Goal: Find specific page/section: Find specific page/section

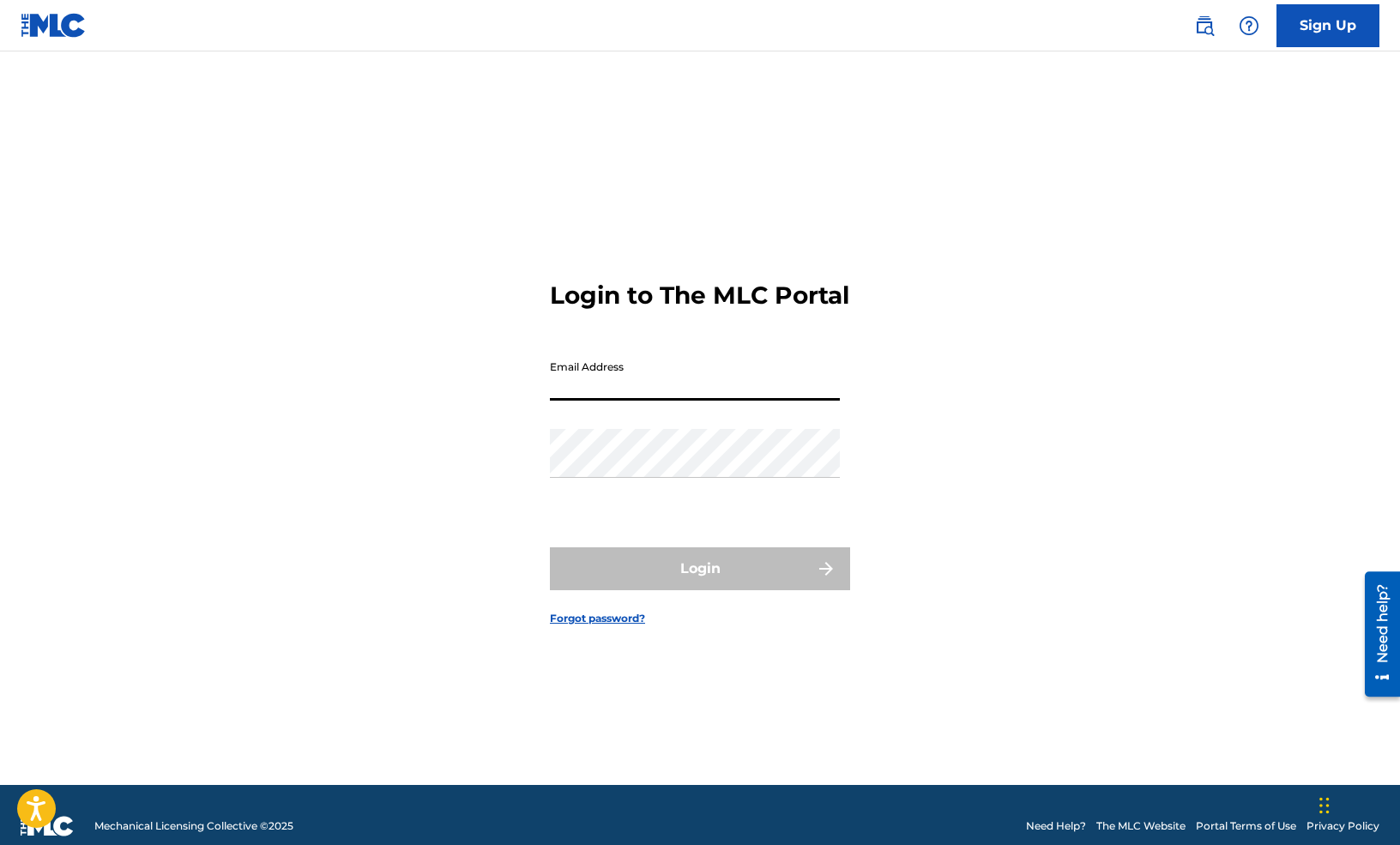
click at [598, 388] on input "Email Address" at bounding box center [695, 376] width 290 height 49
type input "[EMAIL_ADDRESS][DOMAIN_NAME]"
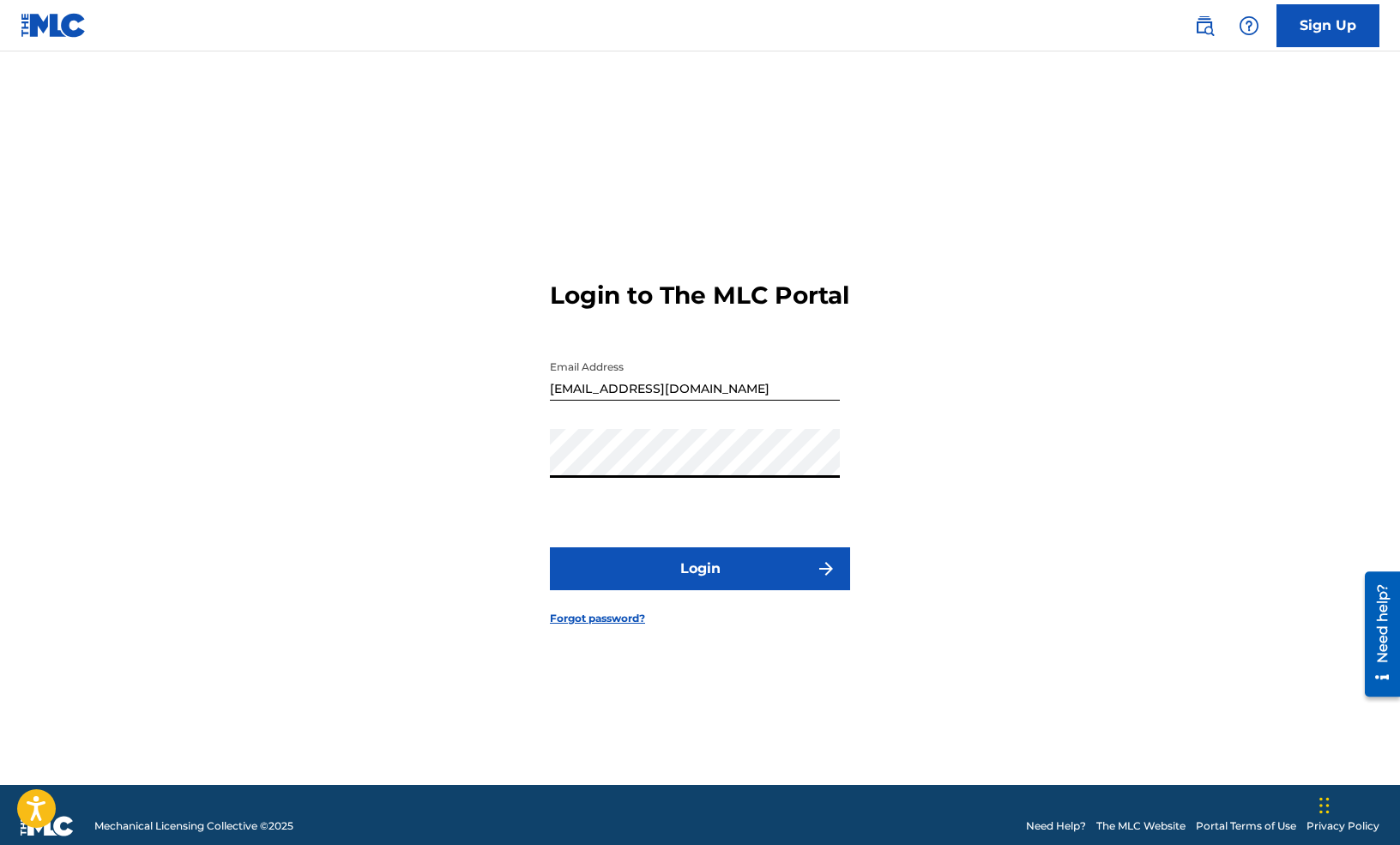
click at [681, 587] on button "Login" at bounding box center [700, 568] width 301 height 43
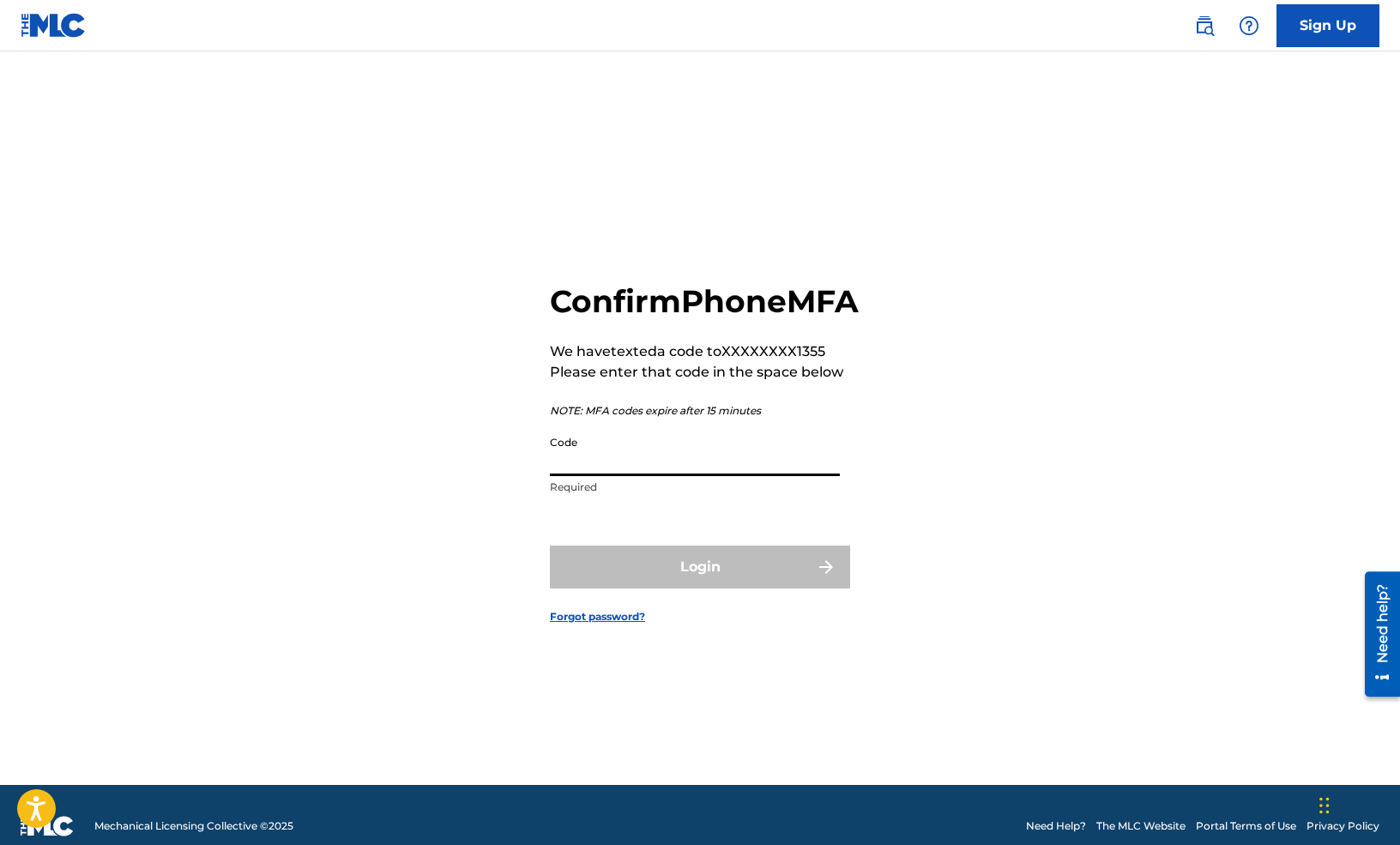
click at [608, 476] on input "Code" at bounding box center [695, 452] width 290 height 49
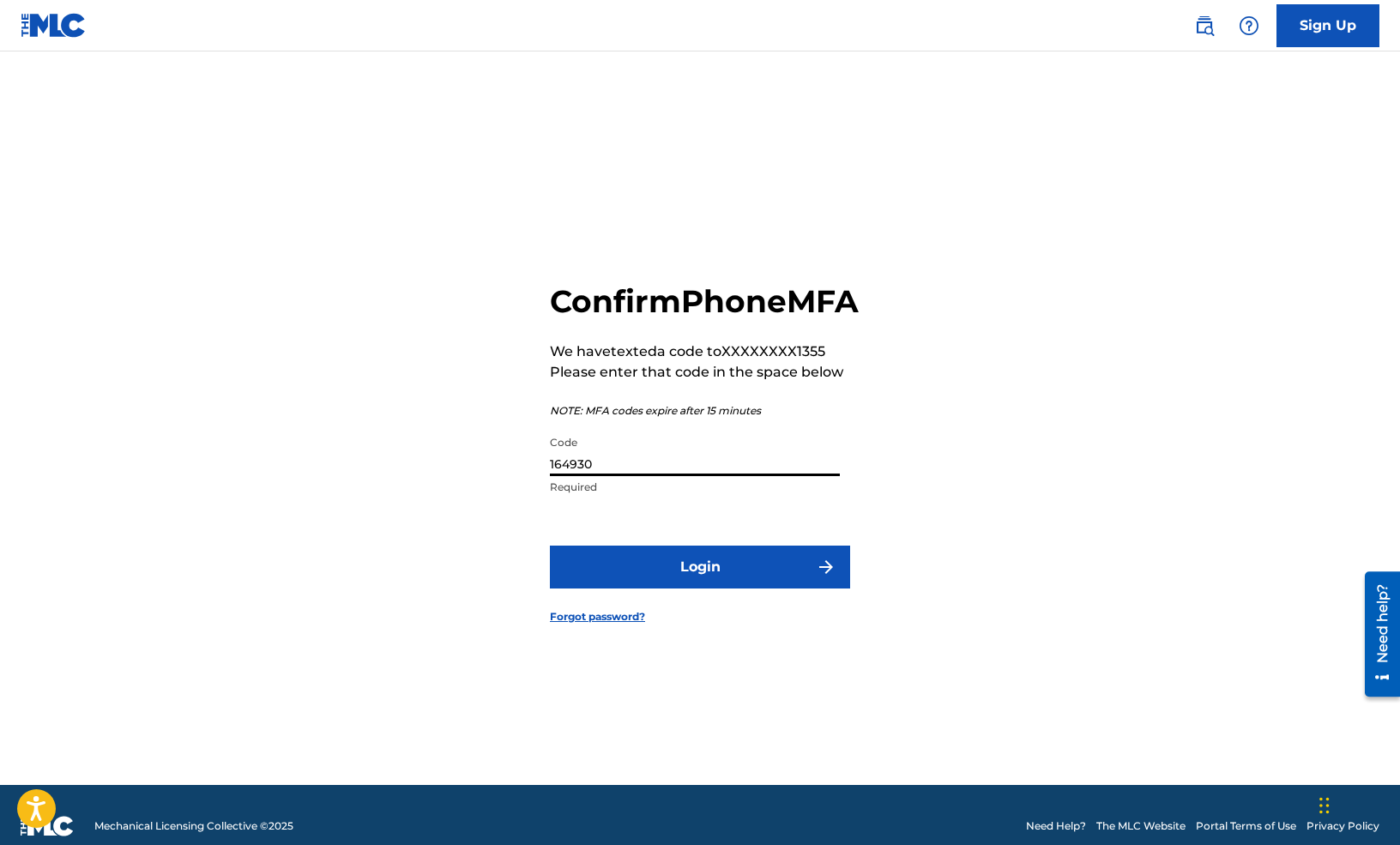
type input "164930"
click at [620, 574] on button "Login" at bounding box center [700, 566] width 301 height 43
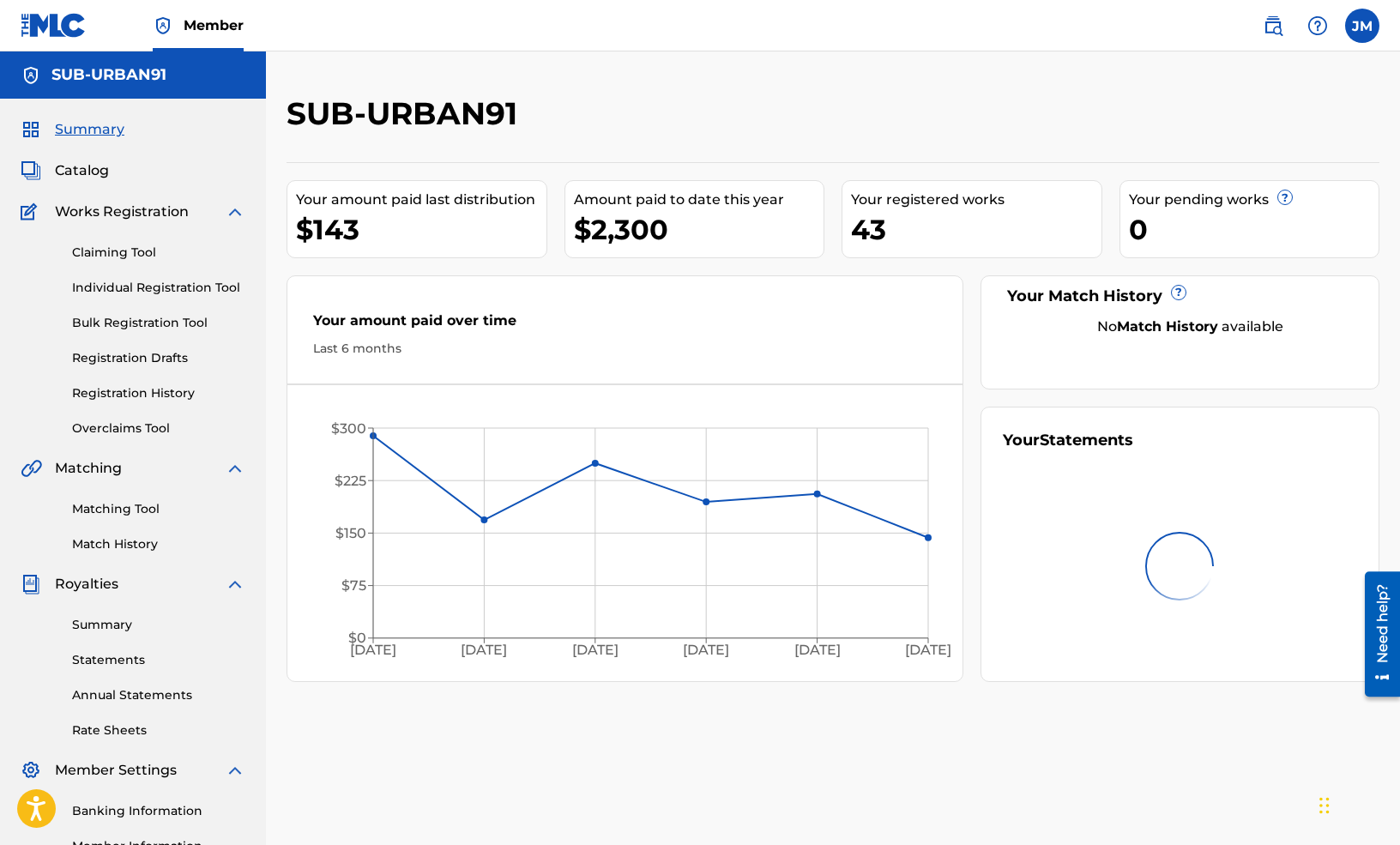
click at [90, 184] on div "Summary Catalog Works Registration Claiming Tool Individual Registration Tool B…" at bounding box center [133, 539] width 266 height 882
click at [83, 170] on span "Catalog" at bounding box center [81, 170] width 54 height 21
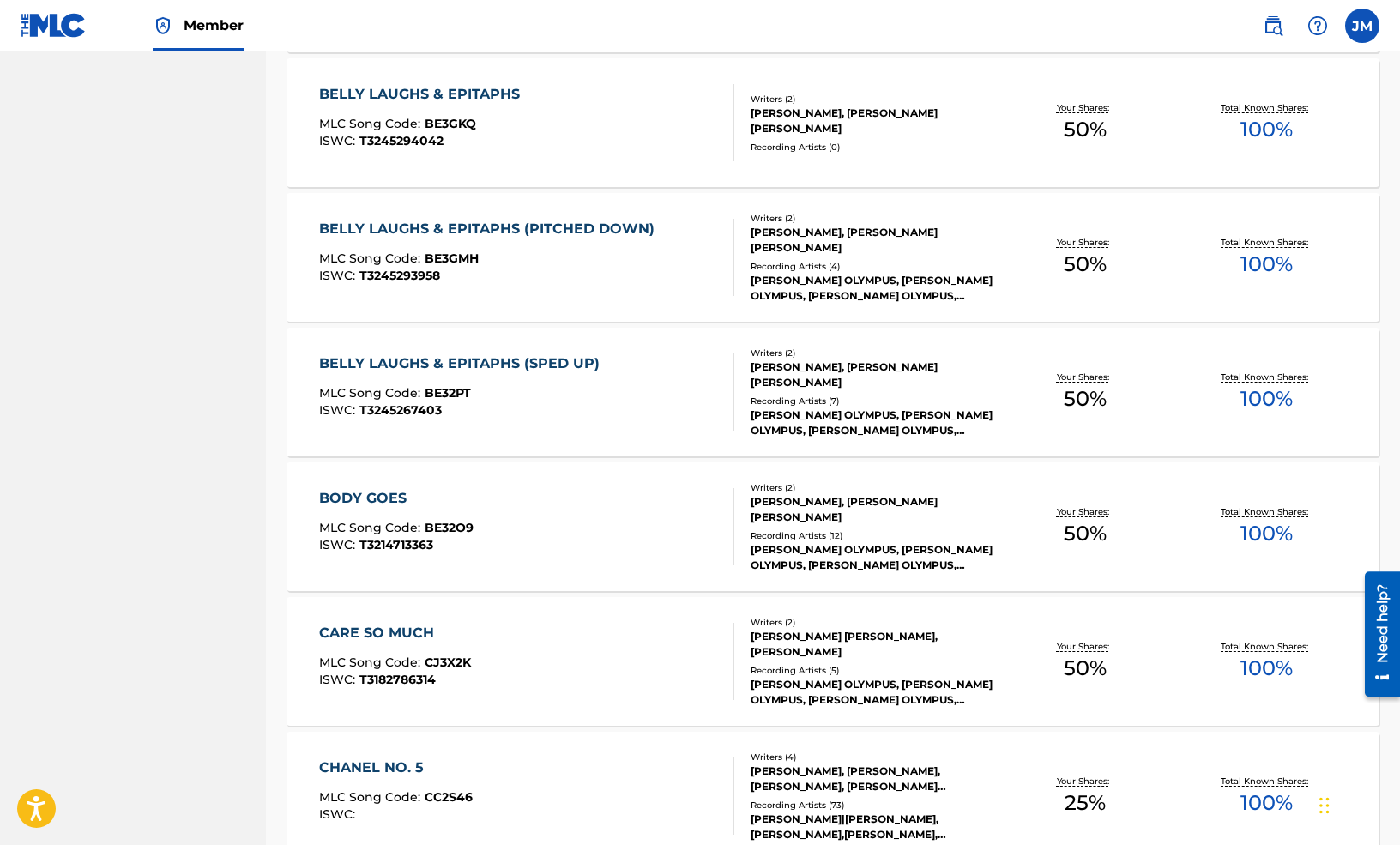
scroll to position [1118, 0]
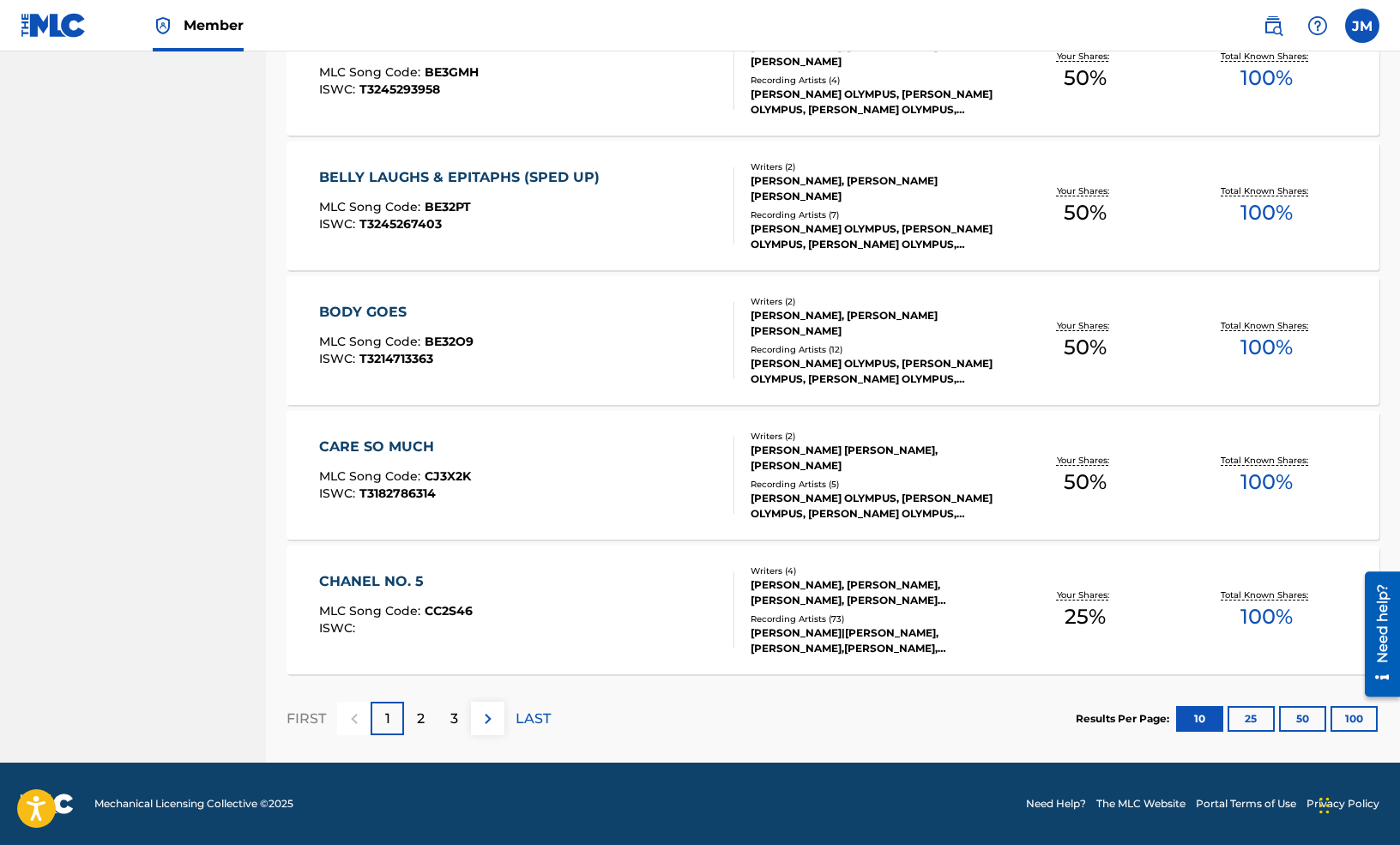
click at [418, 714] on p "2" at bounding box center [421, 718] width 7 height 21
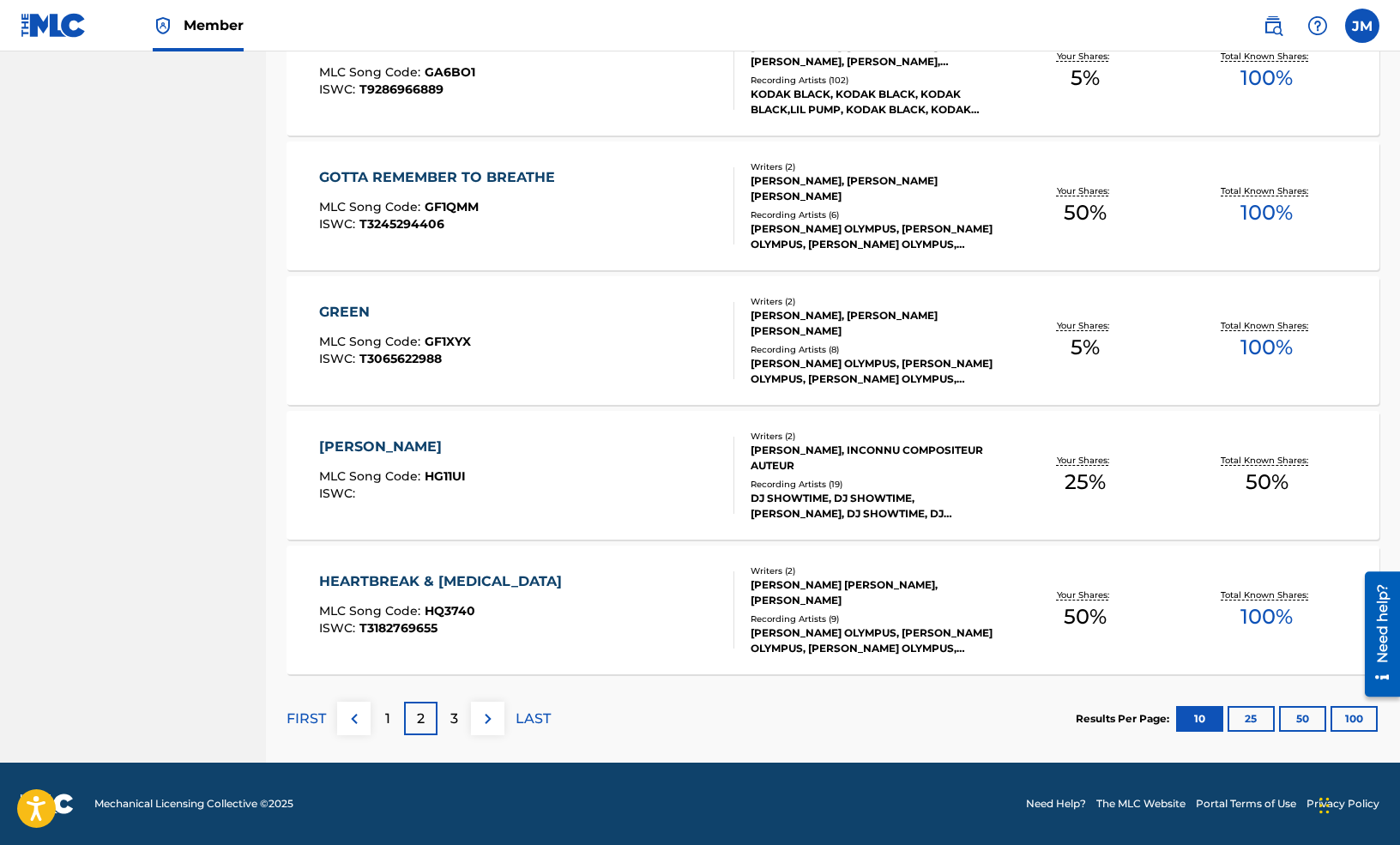
click at [444, 719] on div "3" at bounding box center [454, 718] width 34 height 34
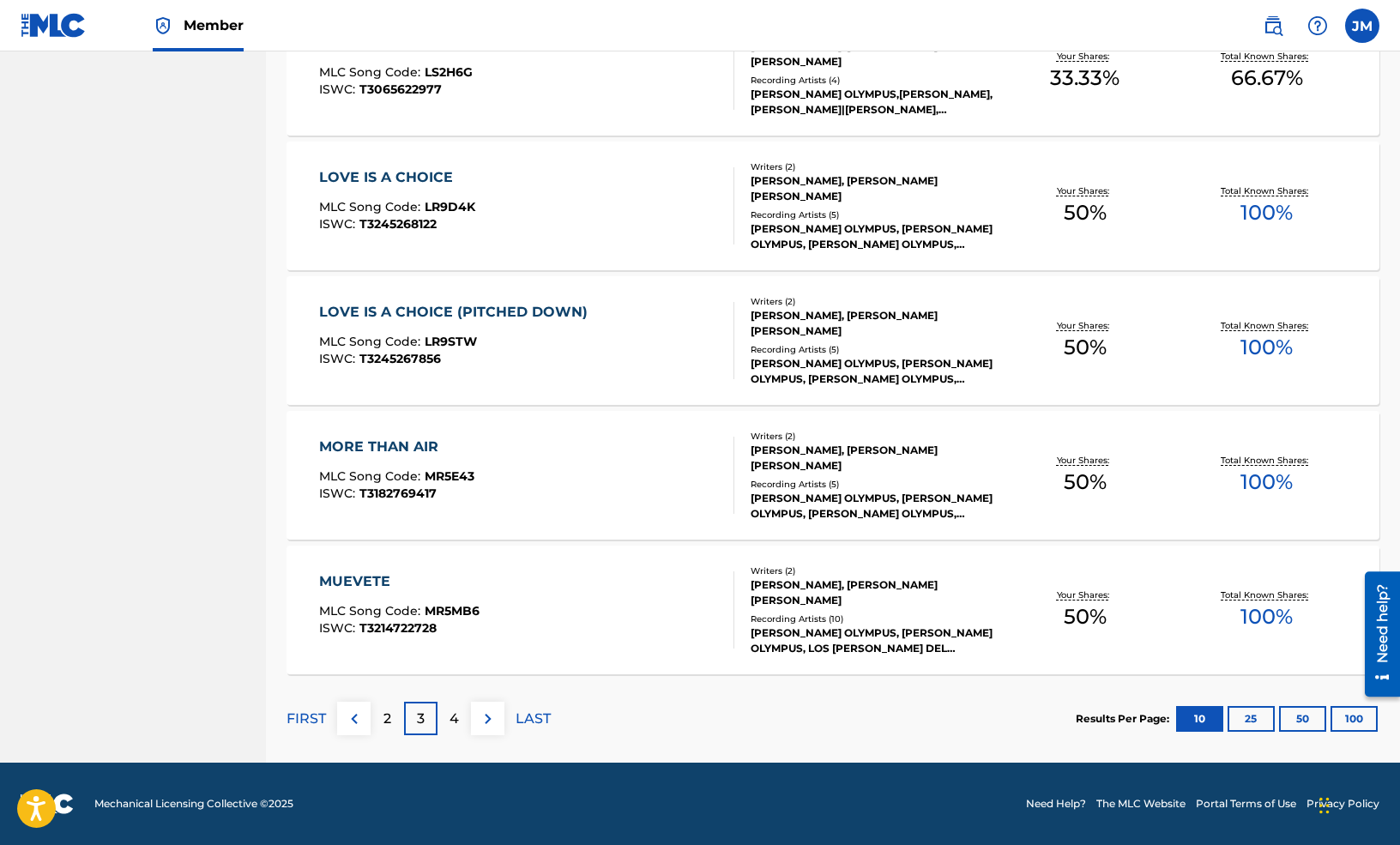
click at [452, 718] on p "4" at bounding box center [455, 718] width 9 height 21
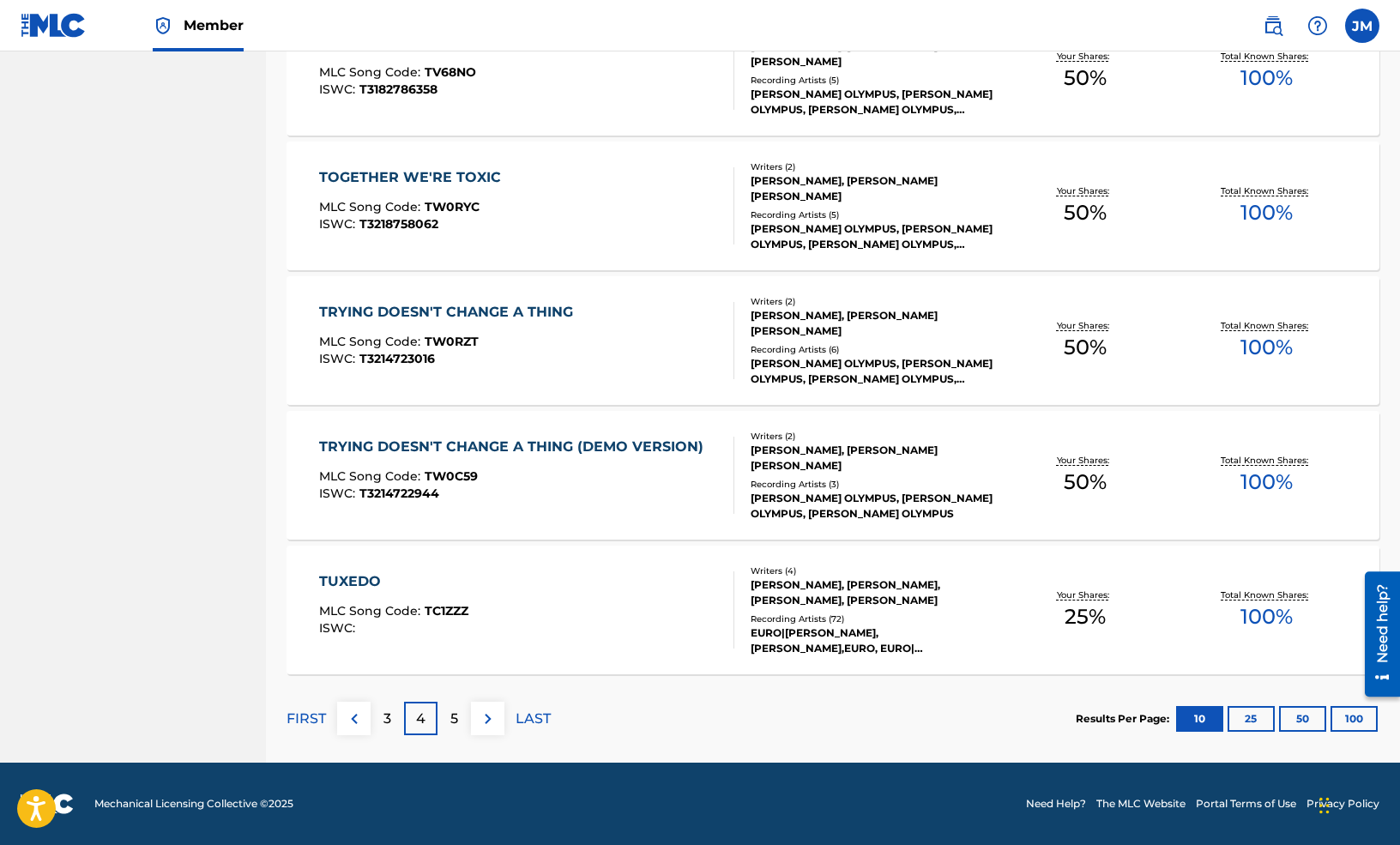
click at [588, 635] on div "TUXEDO MLC Song Code : TC1ZZZ ISWC :" at bounding box center [526, 609] width 415 height 77
